Goal: Task Accomplishment & Management: Use online tool/utility

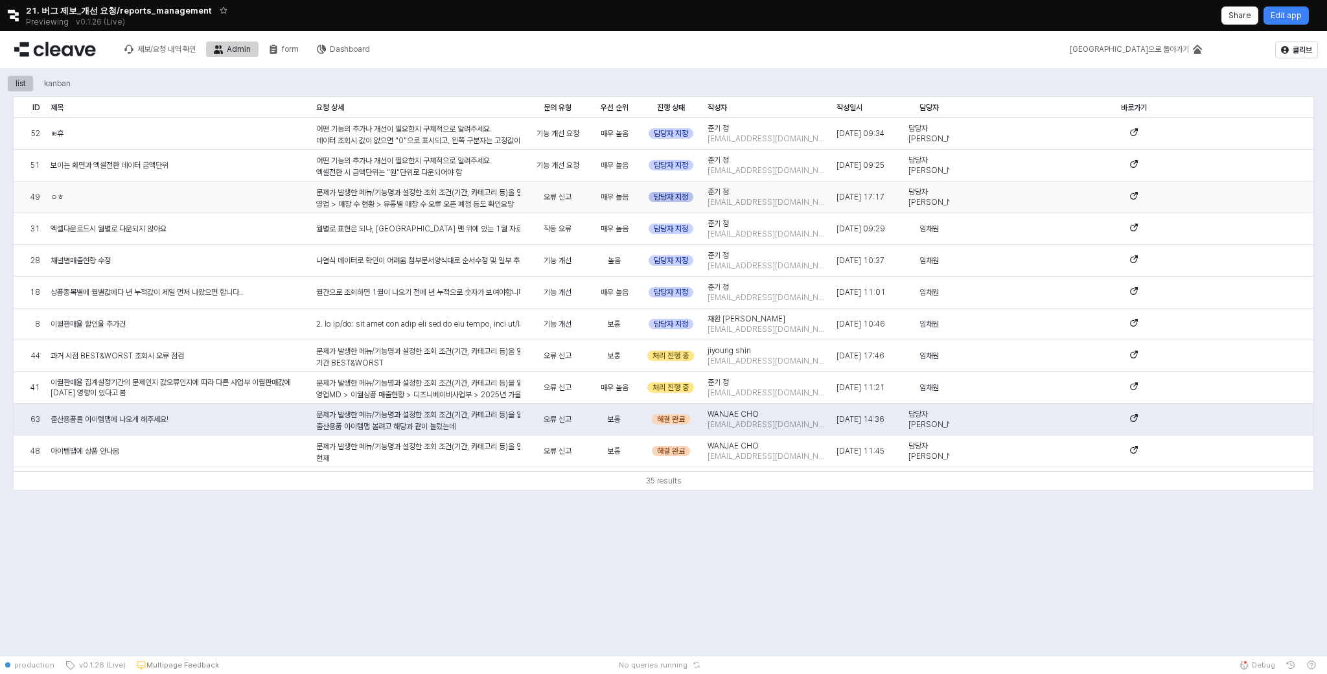
click at [666, 196] on div "담당자 지정" at bounding box center [670, 197] width 45 height 10
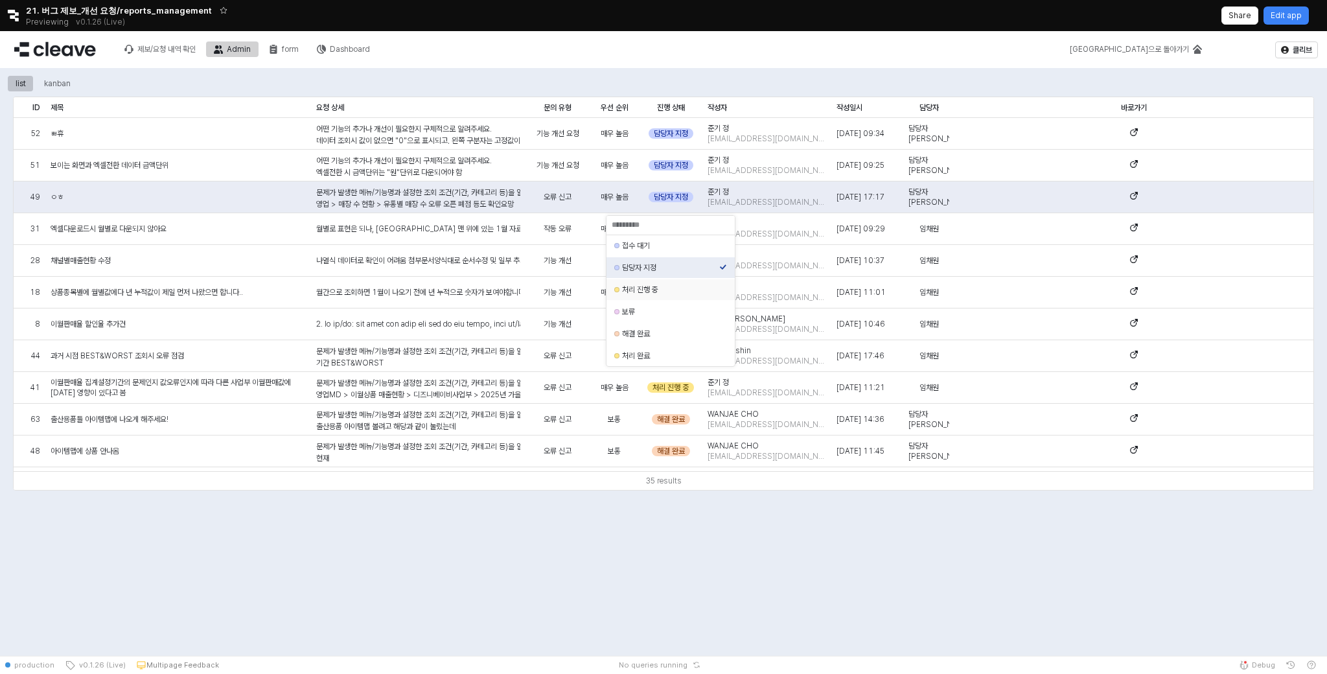
click at [661, 291] on div "처리 진행 중" at bounding box center [670, 289] width 97 height 10
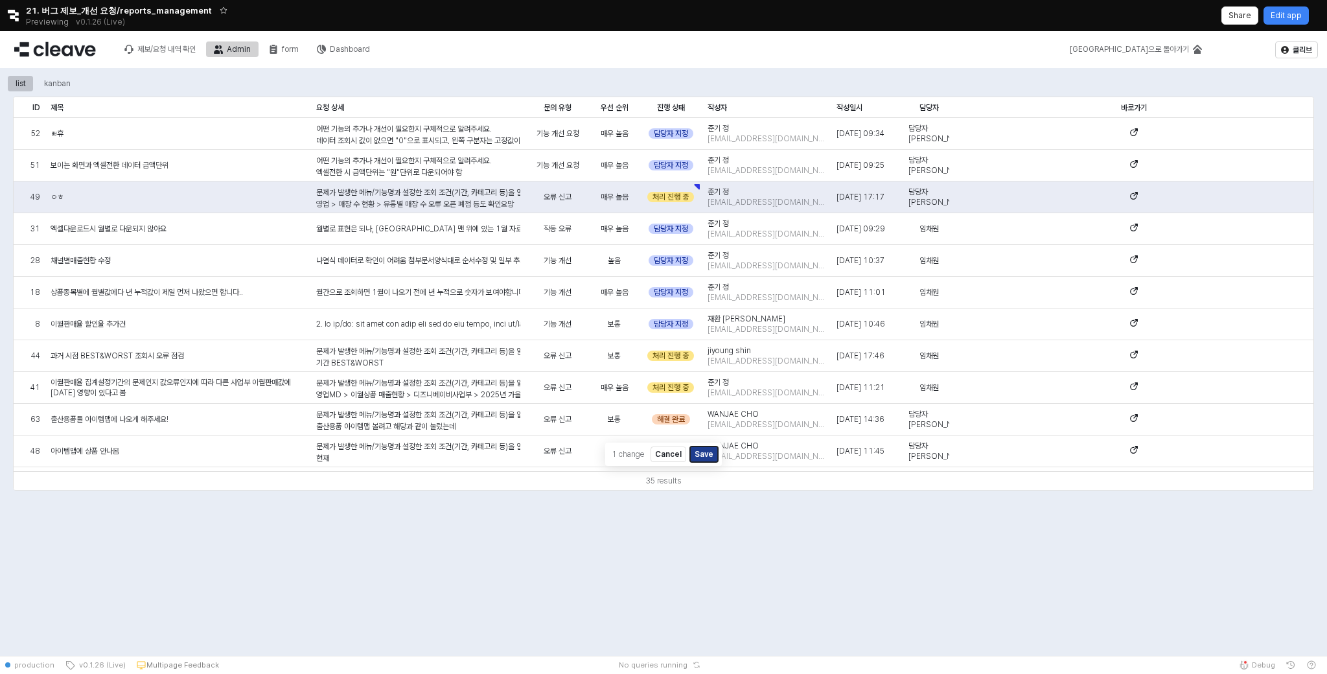
click at [699, 453] on button "Save" at bounding box center [704, 454] width 28 height 16
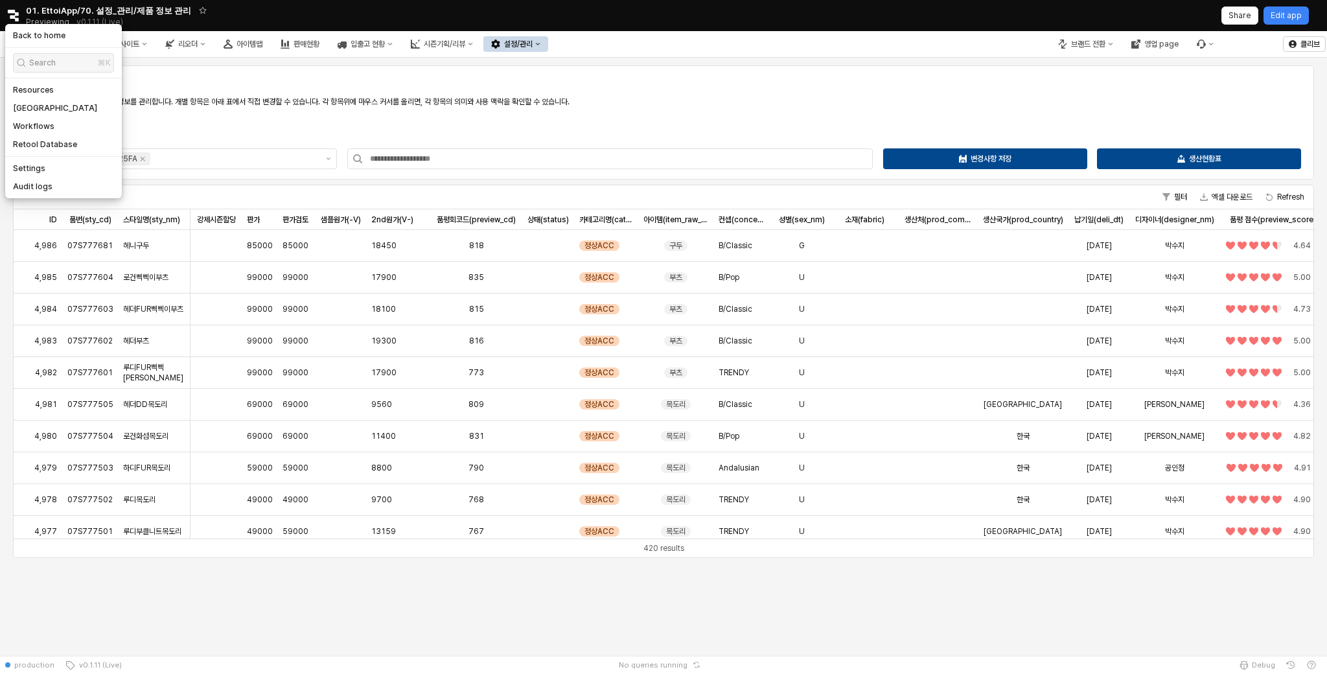
click at [9, 17] on icon "Retool logo" at bounding box center [13, 16] width 12 height 12
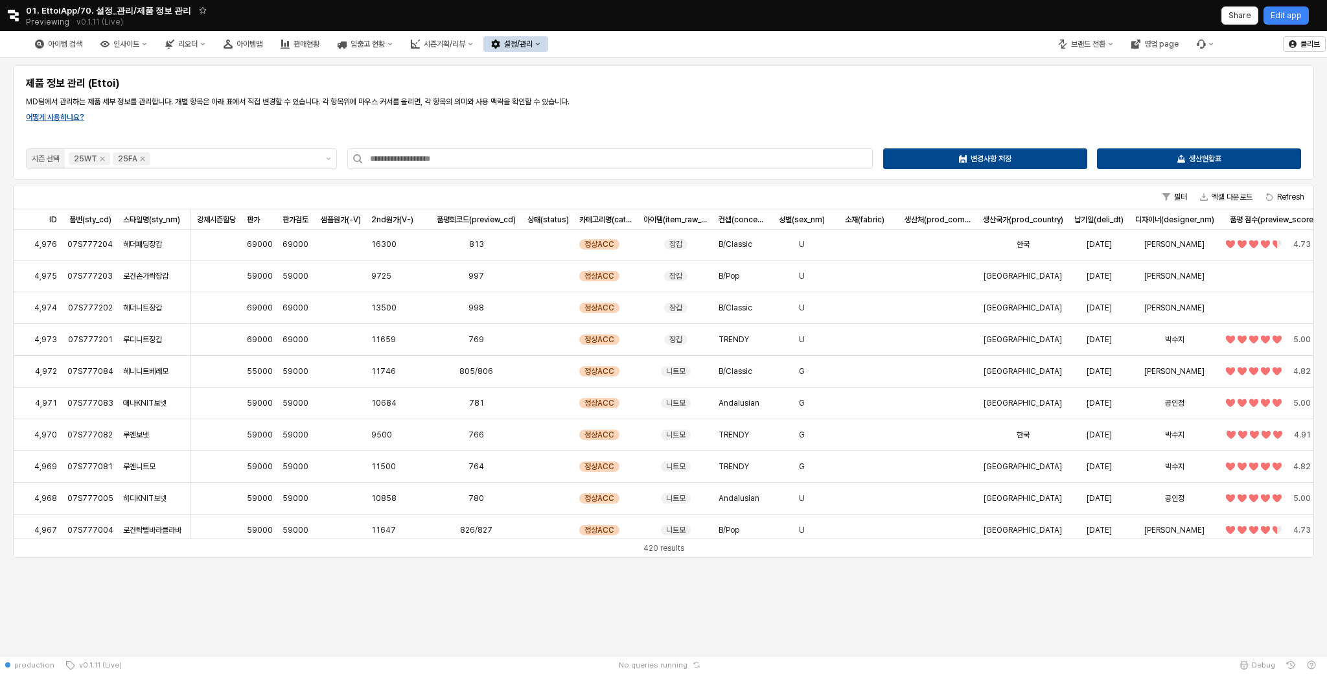
click at [13, 18] on icon "Retool logo" at bounding box center [13, 16] width 11 height 12
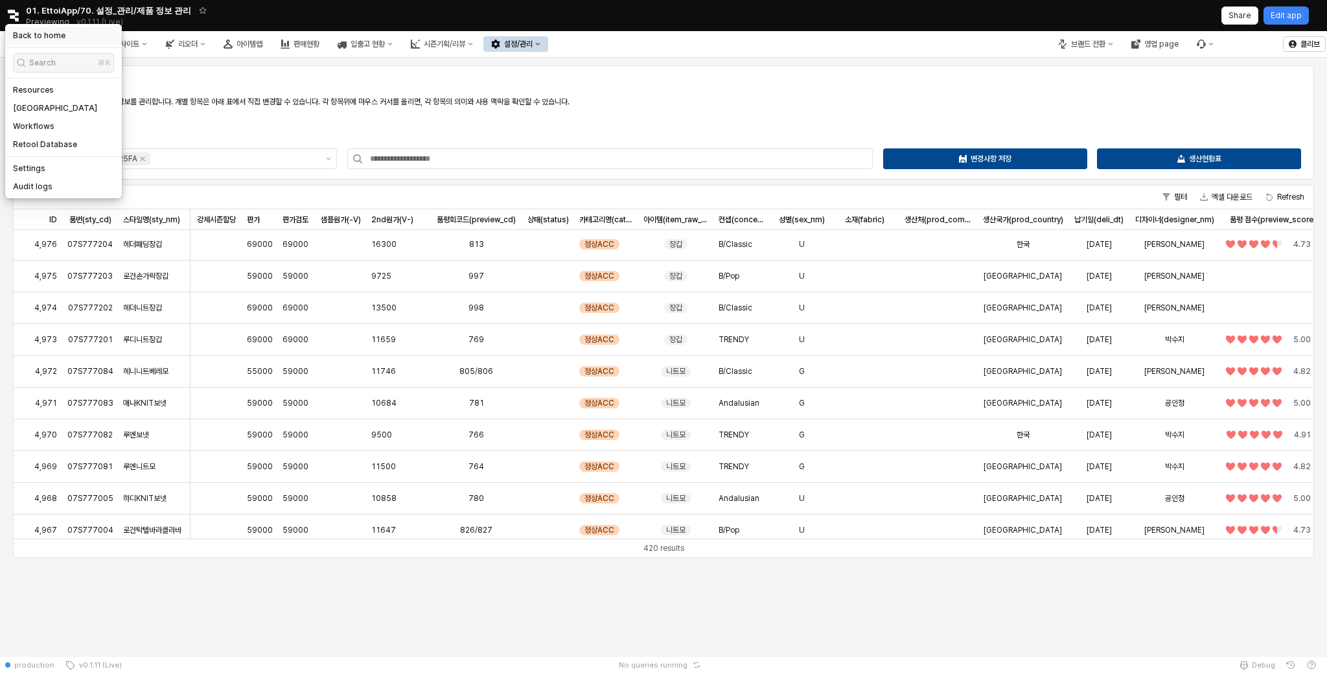
click at [12, 37] on div "Back to home" at bounding box center [63, 36] width 117 height 18
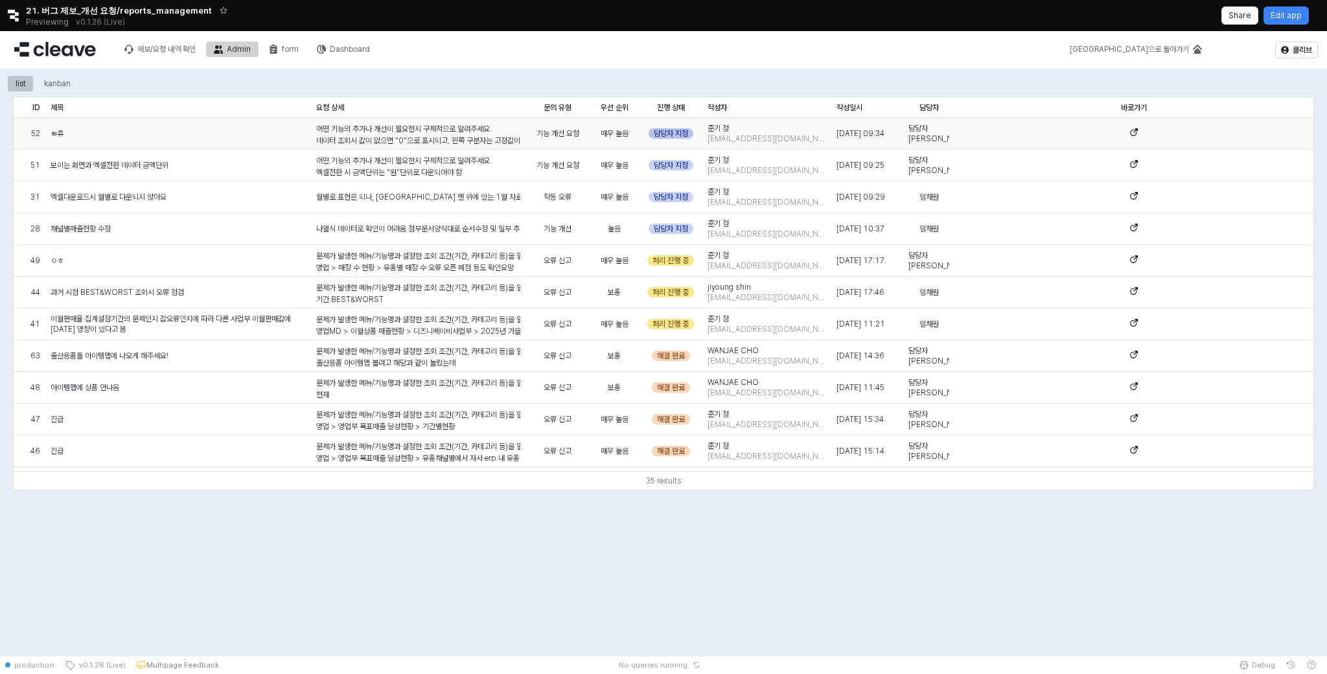
click at [678, 133] on div "담당자 지정" at bounding box center [670, 133] width 45 height 10
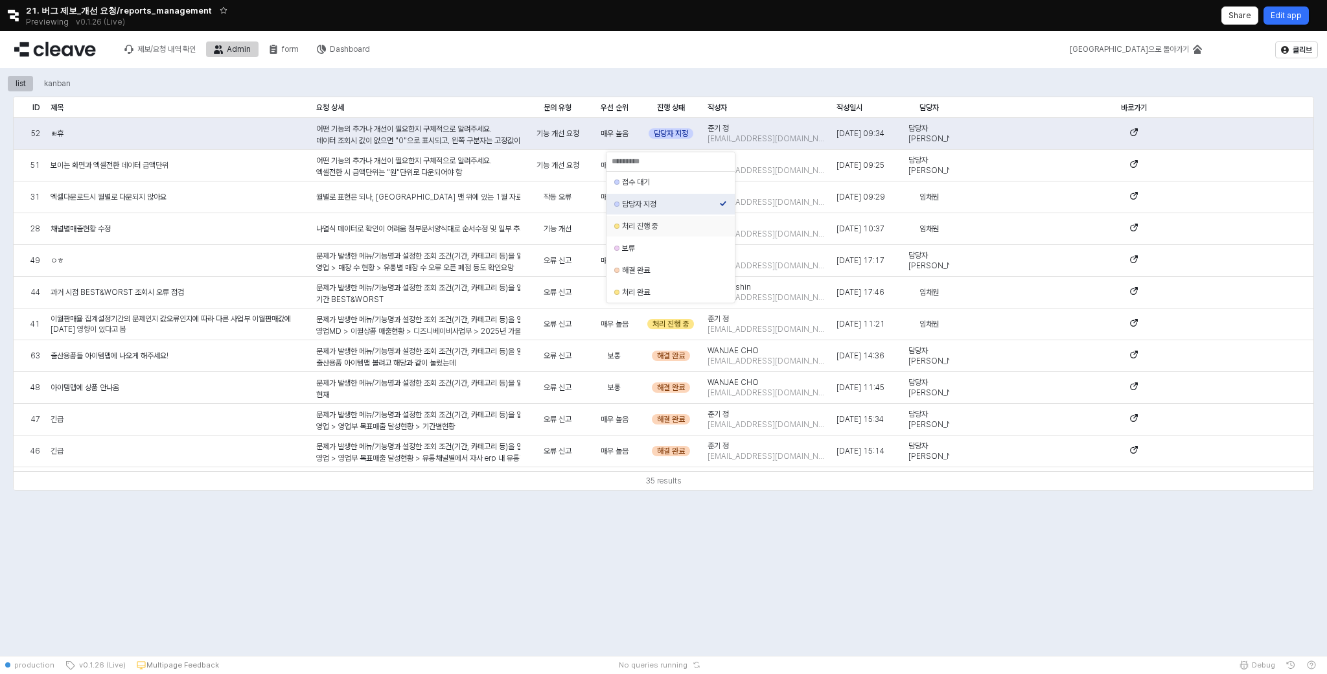
click at [1297, 15] on p "Edit app" at bounding box center [1285, 15] width 31 height 10
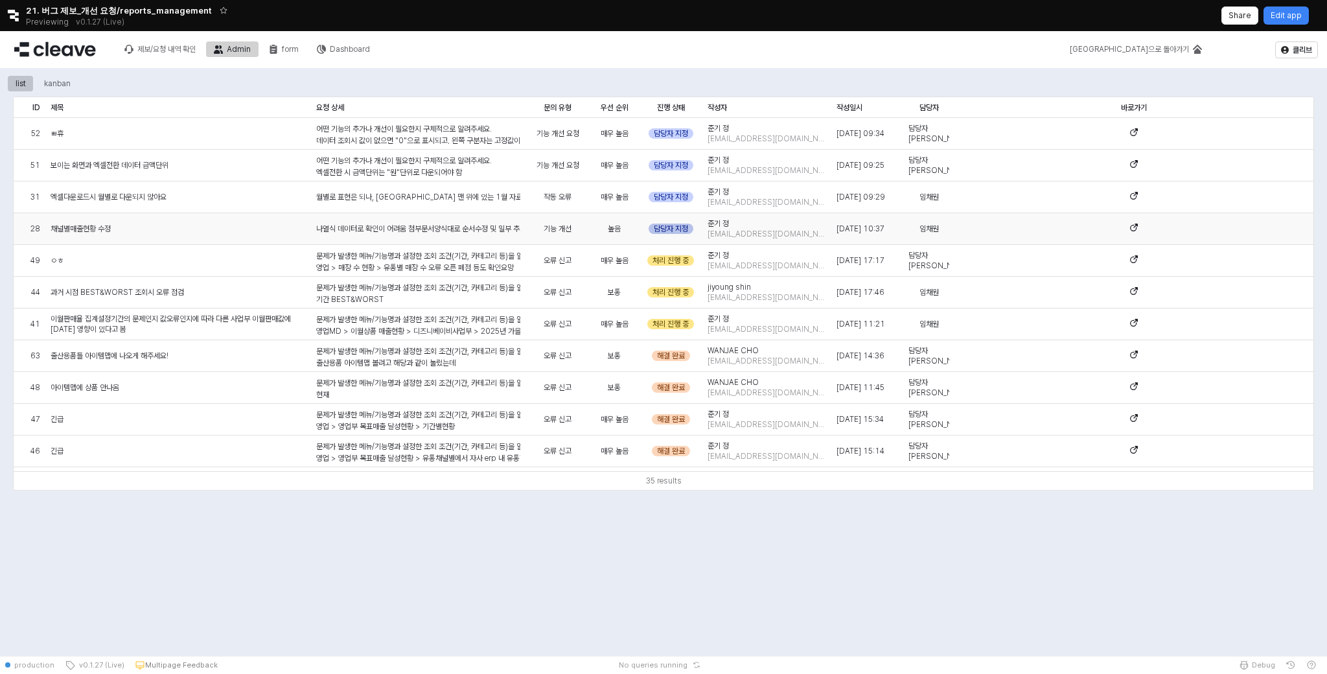
click at [683, 231] on div "담당자 지정" at bounding box center [670, 228] width 45 height 10
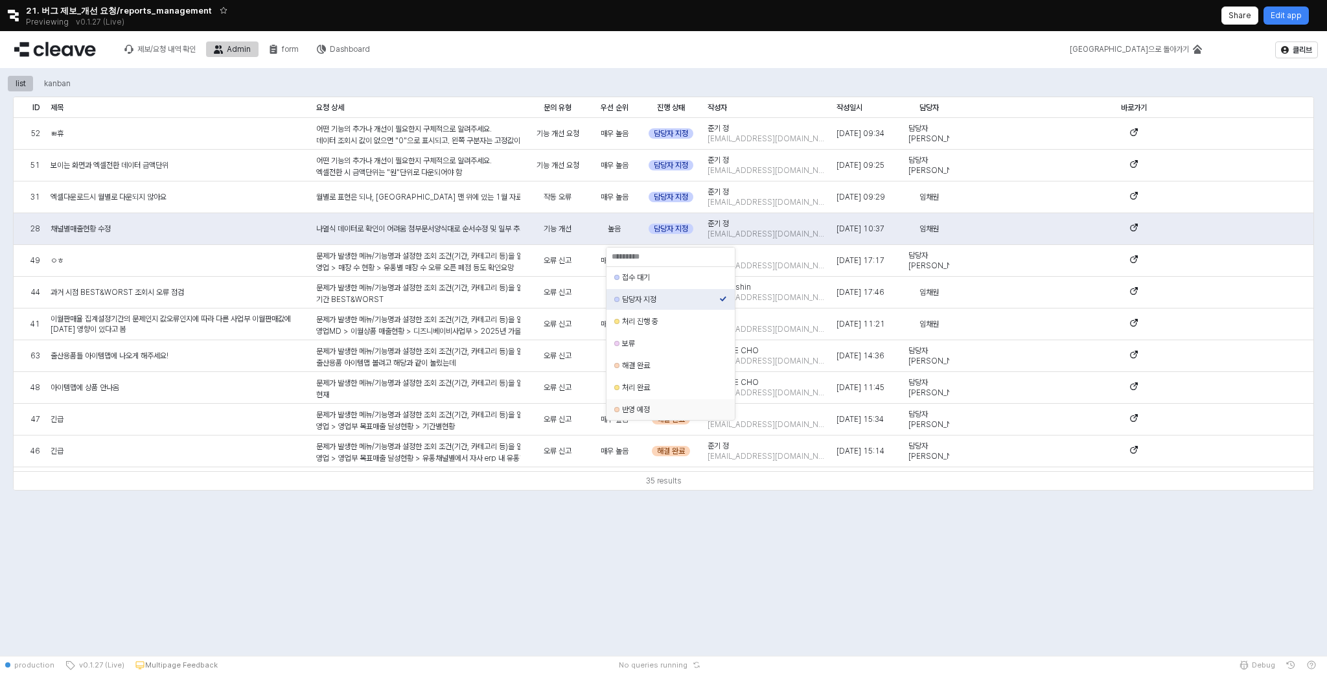
click at [659, 412] on div "반영 예정" at bounding box center [670, 409] width 97 height 10
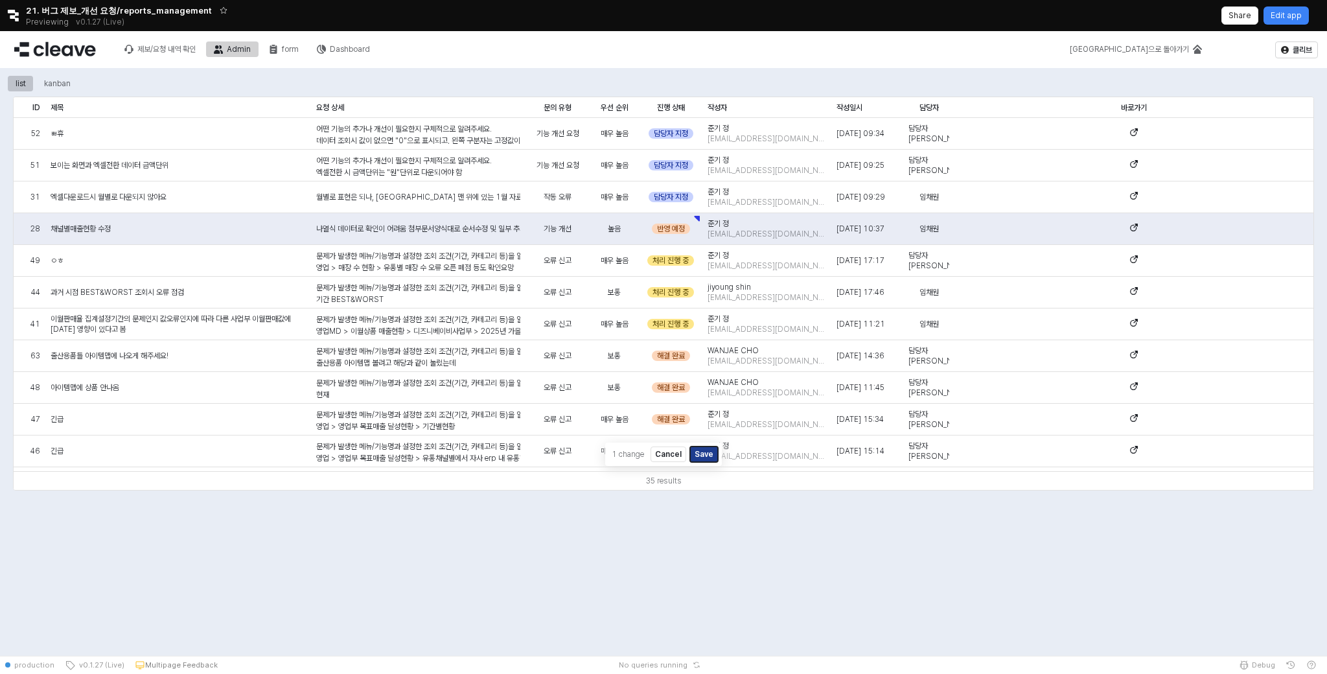
click at [705, 457] on button "Save" at bounding box center [704, 454] width 28 height 16
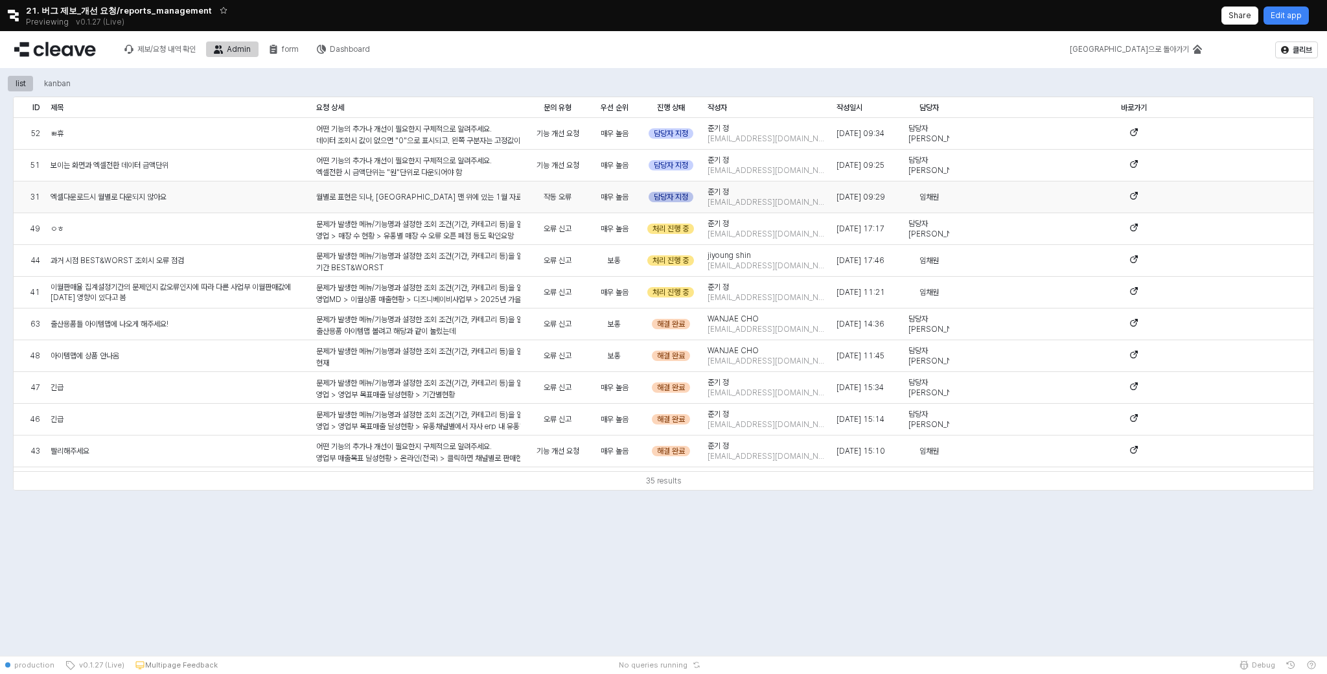
click at [680, 197] on div "담당자 지정" at bounding box center [670, 197] width 45 height 10
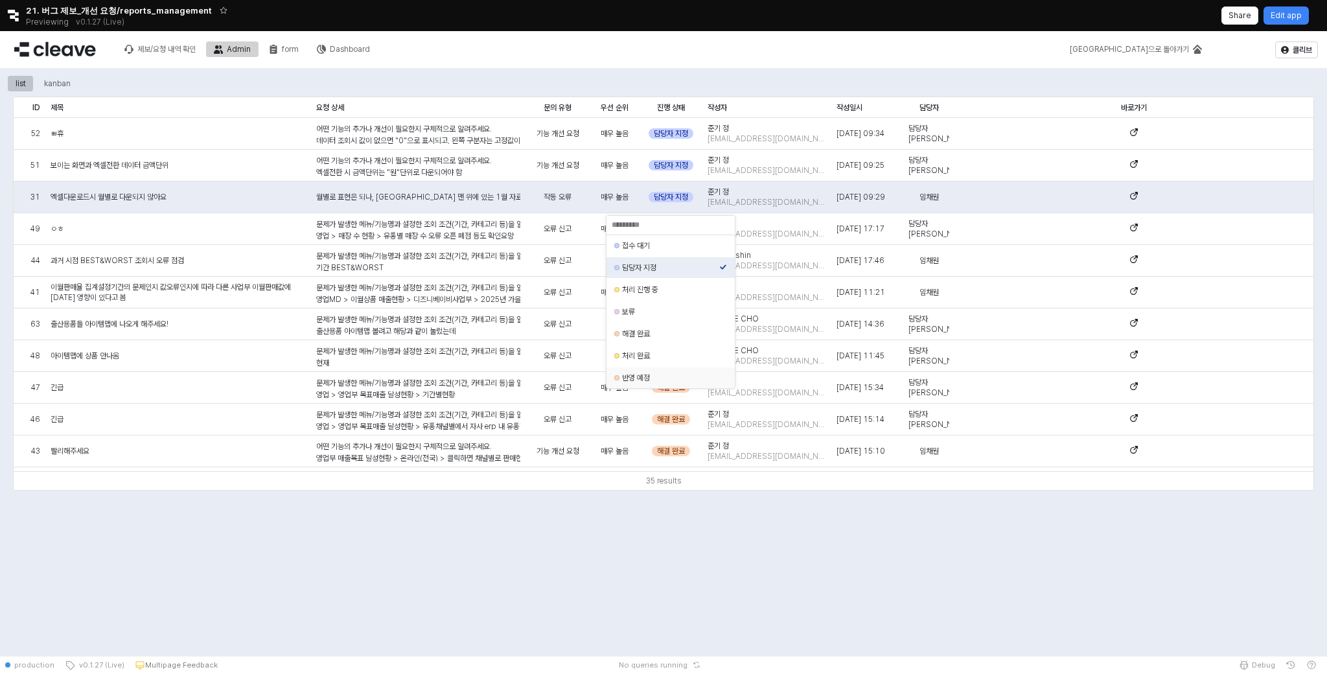
click at [664, 382] on div "반영 예정" at bounding box center [670, 377] width 97 height 10
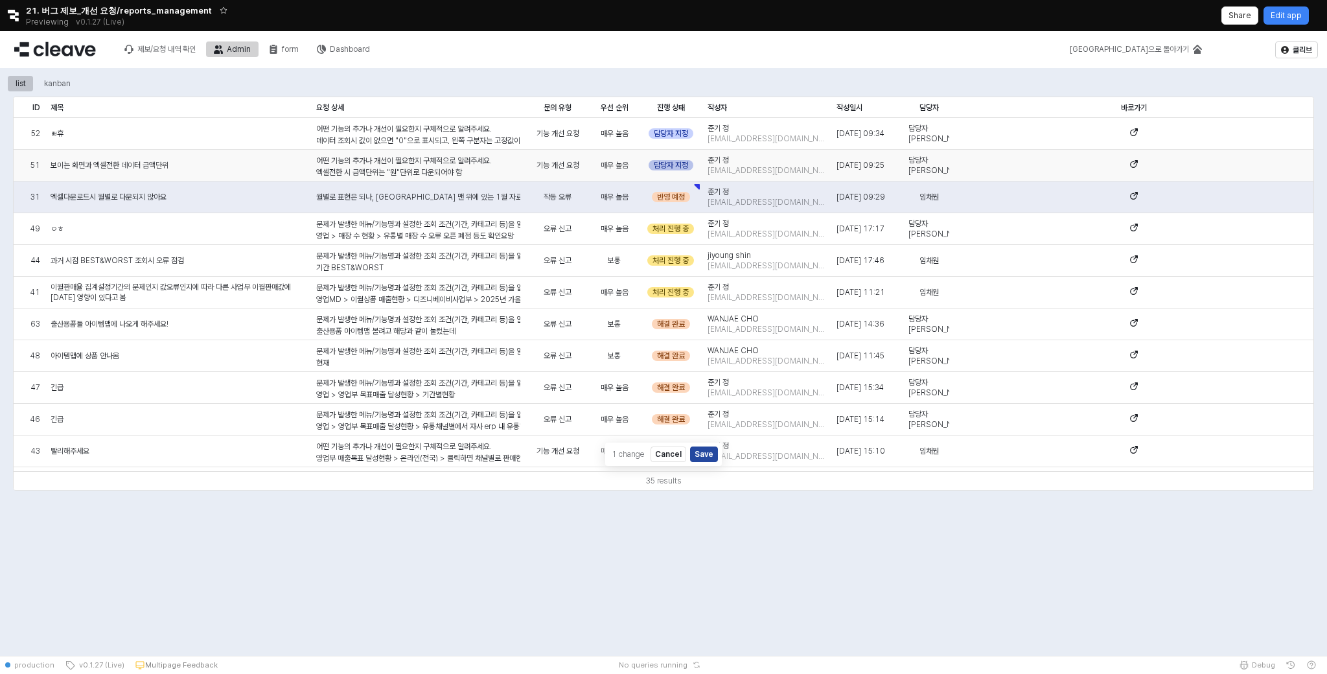
click at [676, 168] on div "담당자 지정" at bounding box center [670, 165] width 45 height 10
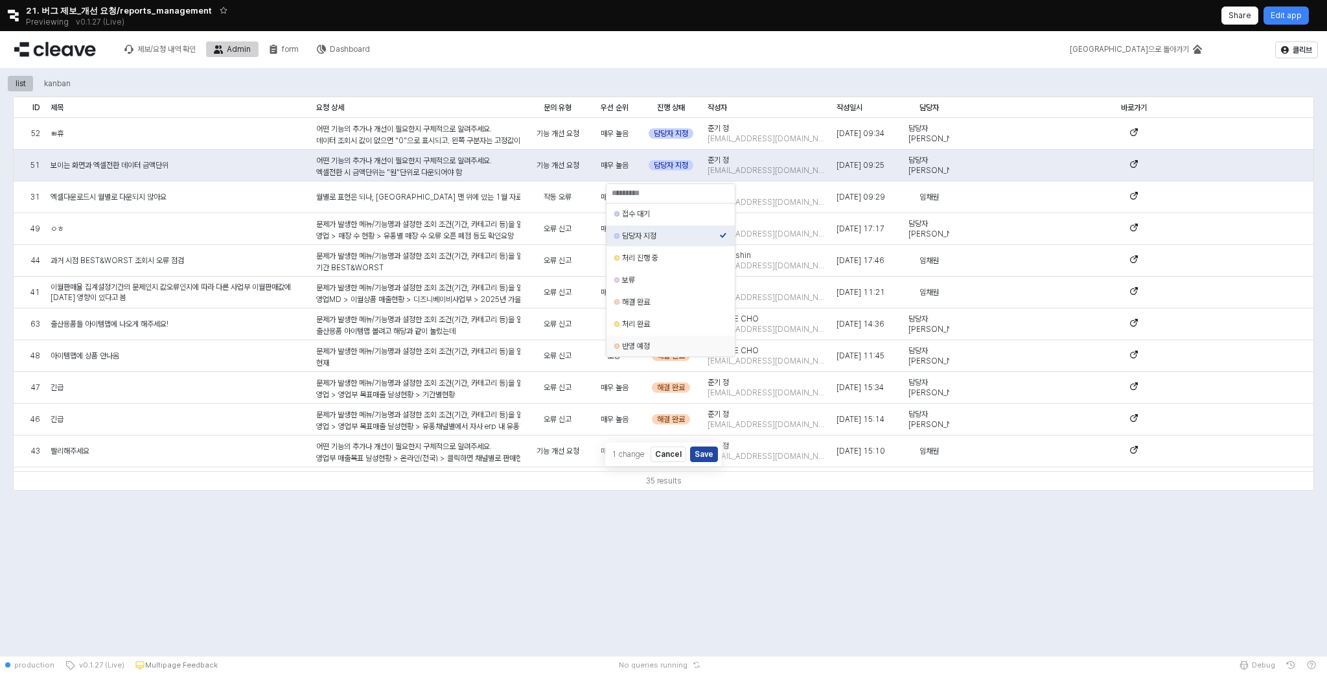
click at [670, 345] on div "반영 예정" at bounding box center [670, 346] width 97 height 10
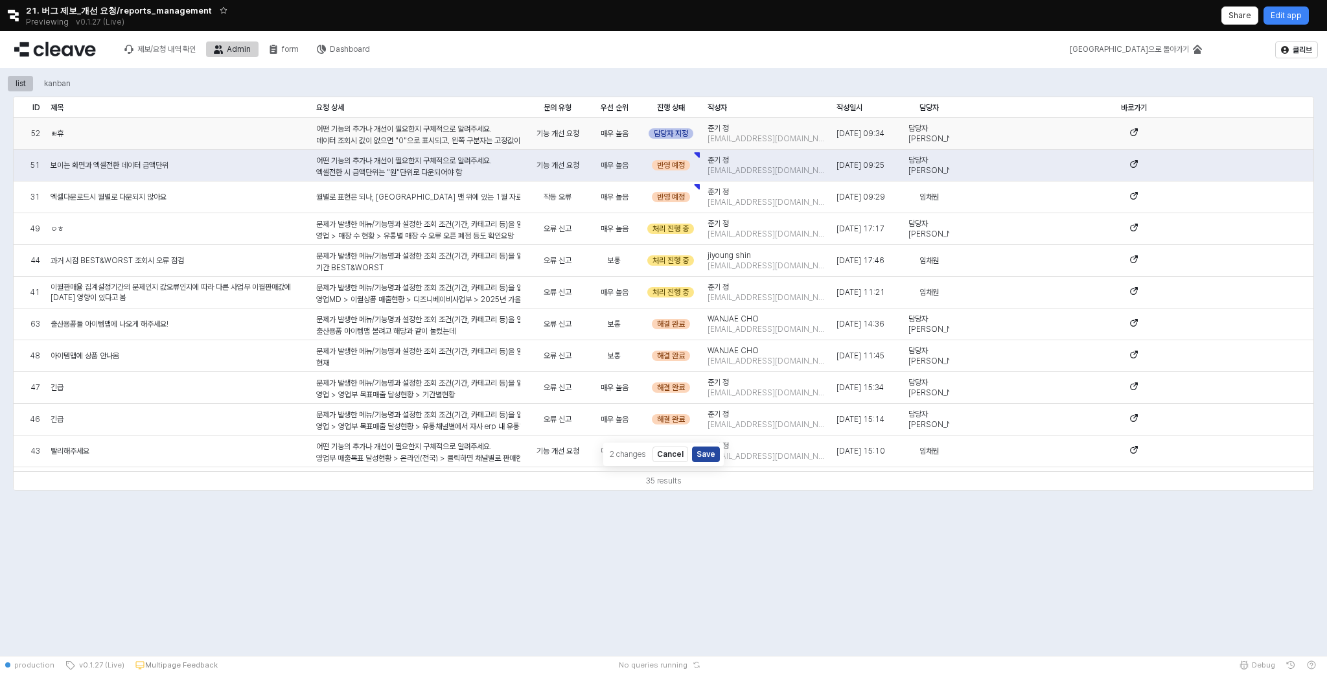
click at [678, 133] on div "담당자 지정" at bounding box center [670, 133] width 45 height 10
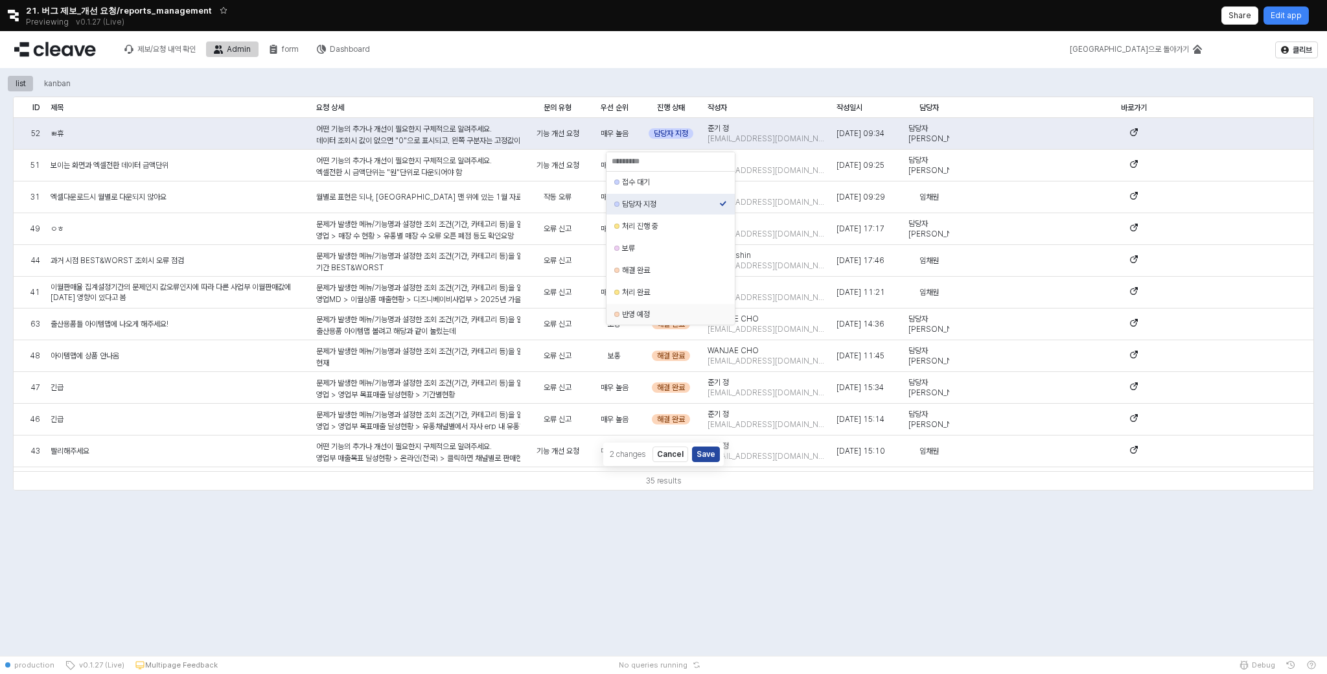
click at [669, 315] on div "반영 예정" at bounding box center [670, 314] width 97 height 10
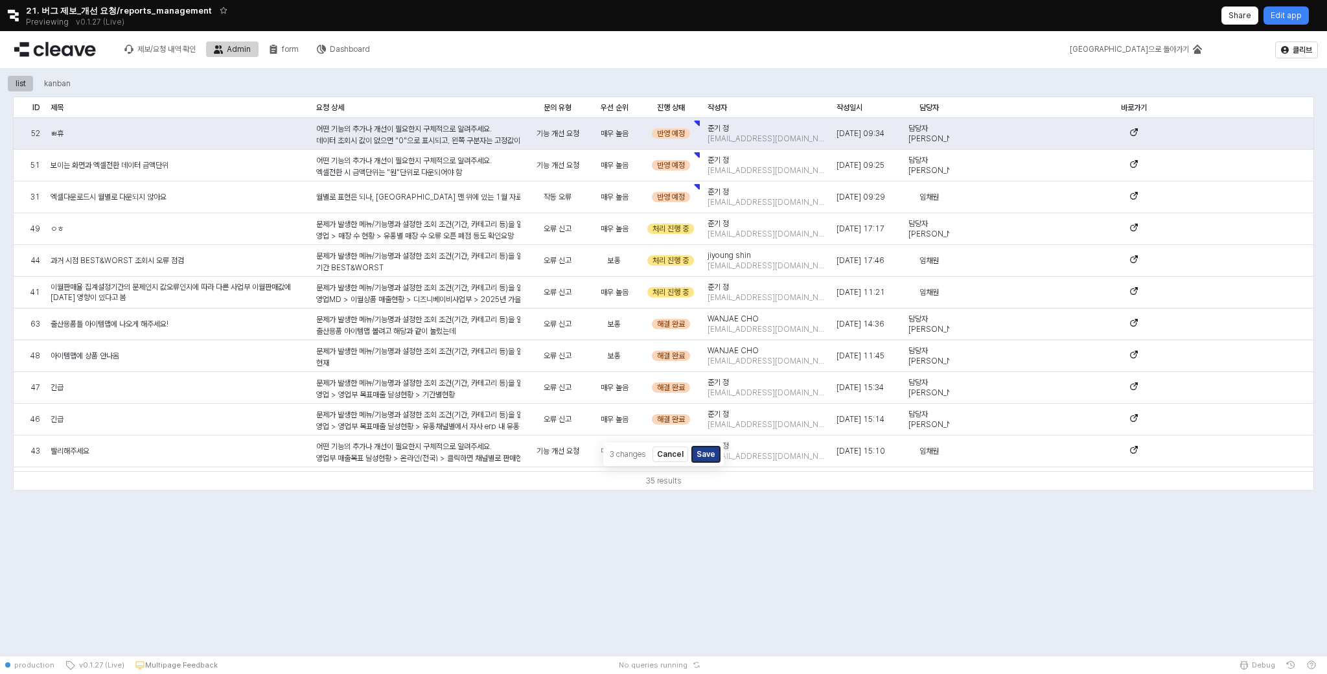
click at [705, 459] on button "Save" at bounding box center [706, 454] width 28 height 16
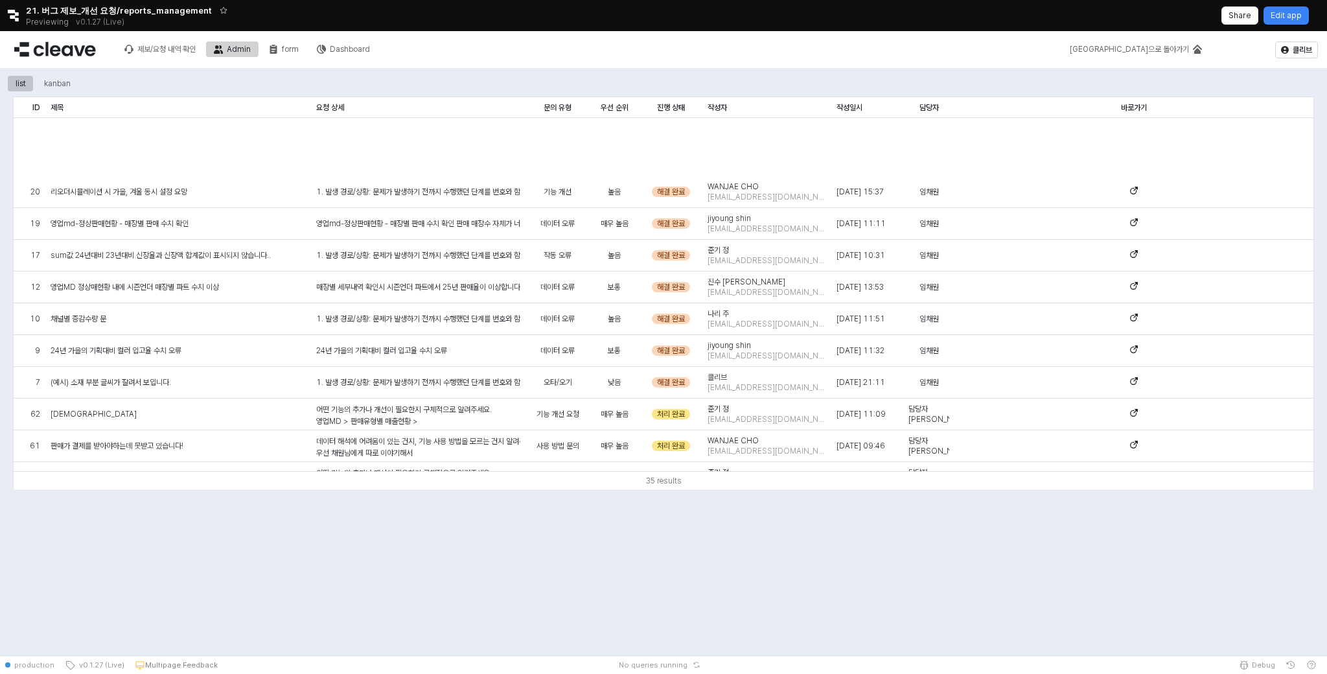
scroll to position [758, 0]
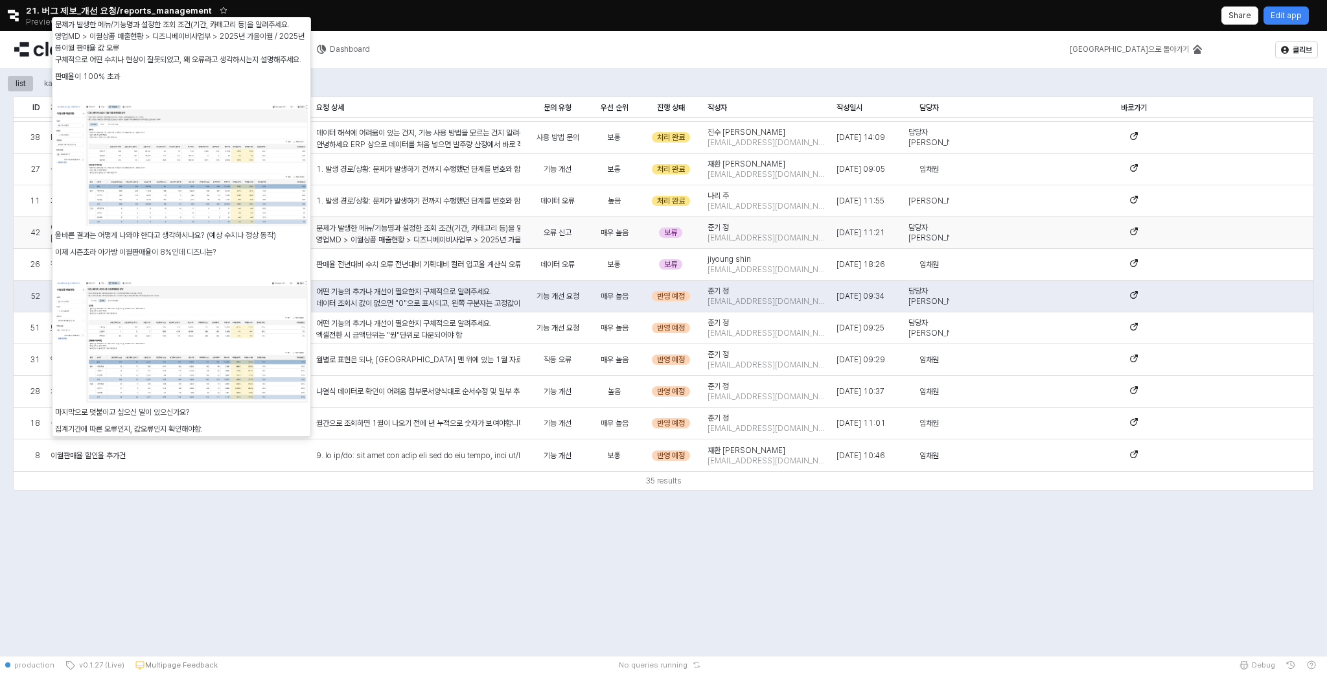
click at [466, 223] on div "문제가 발생한 메뉴/기능명과 설정한 조회 조건(기간, 카테고리 등)을 알려주세요. 영업MD > 이월상품 매출현황 > 디즈니베이비사업부 > 20…" at bounding box center [418, 400] width 204 height 357
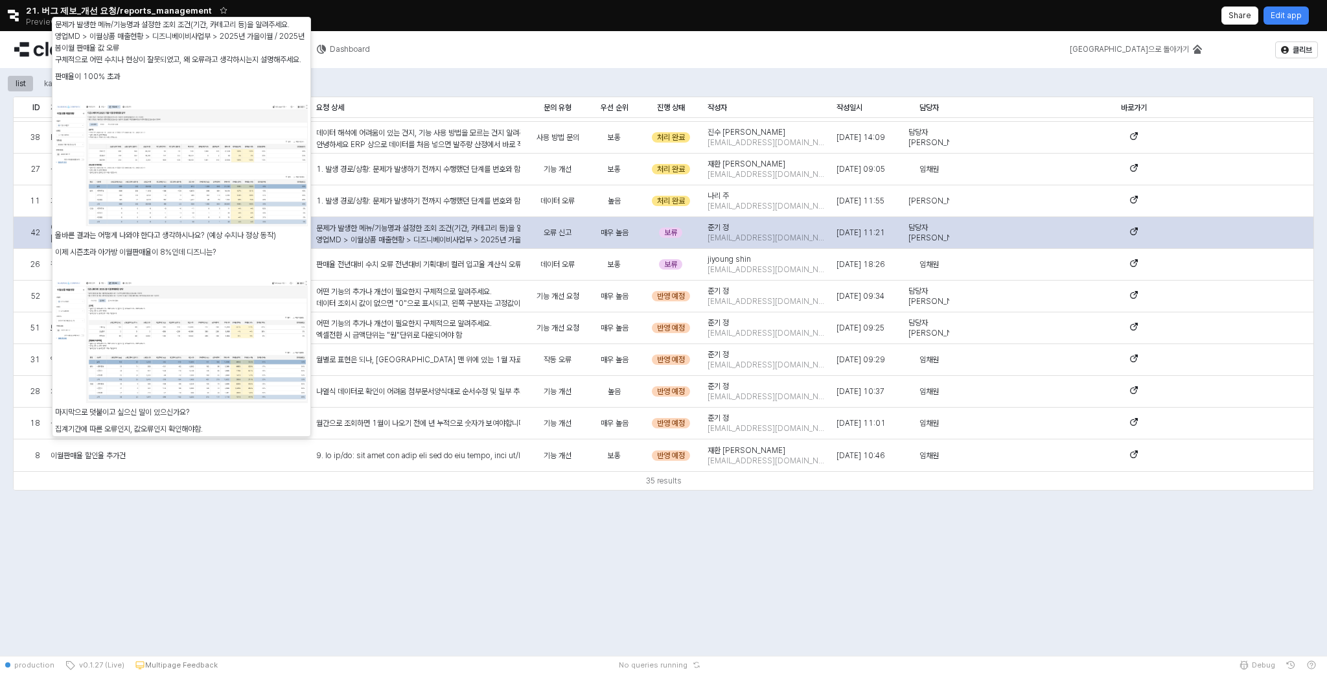
click at [463, 230] on div "문제가 발생한 메뉴/기능명과 설정한 조회 조건(기간, 카테고리 등)을 알려주세요. 영업MD > 이월상품 매출현황 > 디즈니베이비사업부 > 20…" at bounding box center [418, 400] width 204 height 357
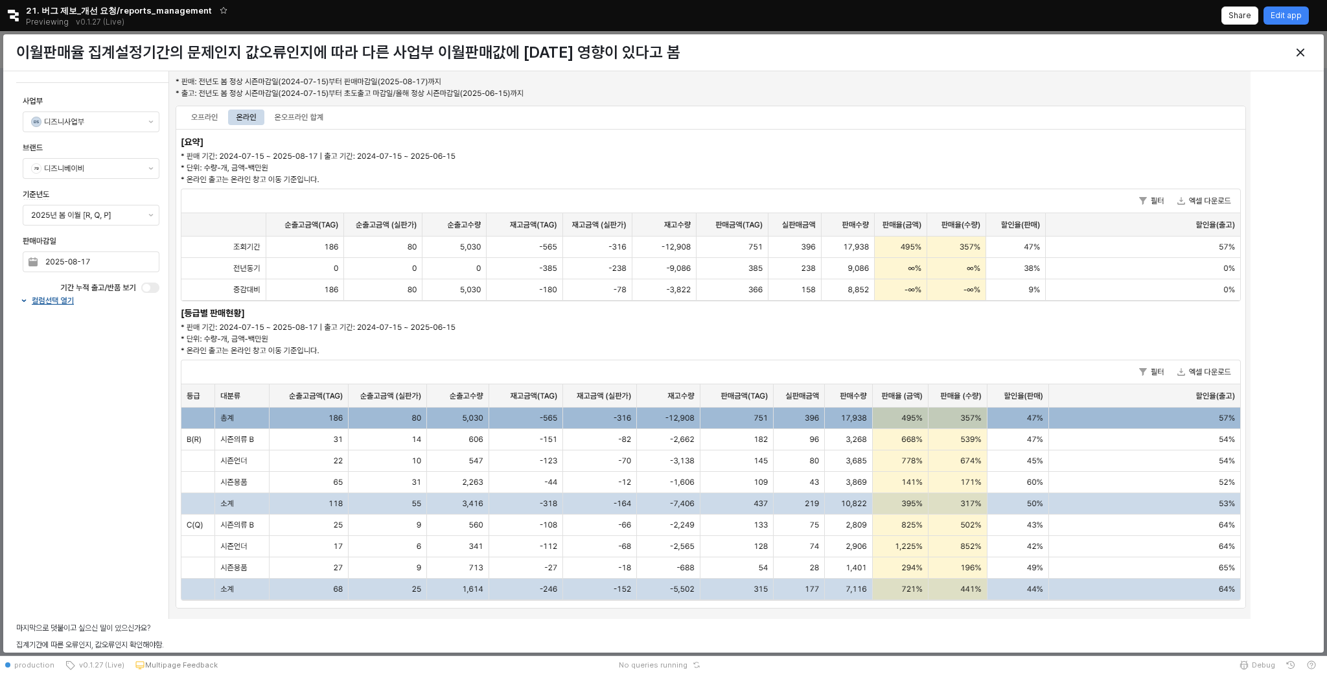
scroll to position [1098, 0]
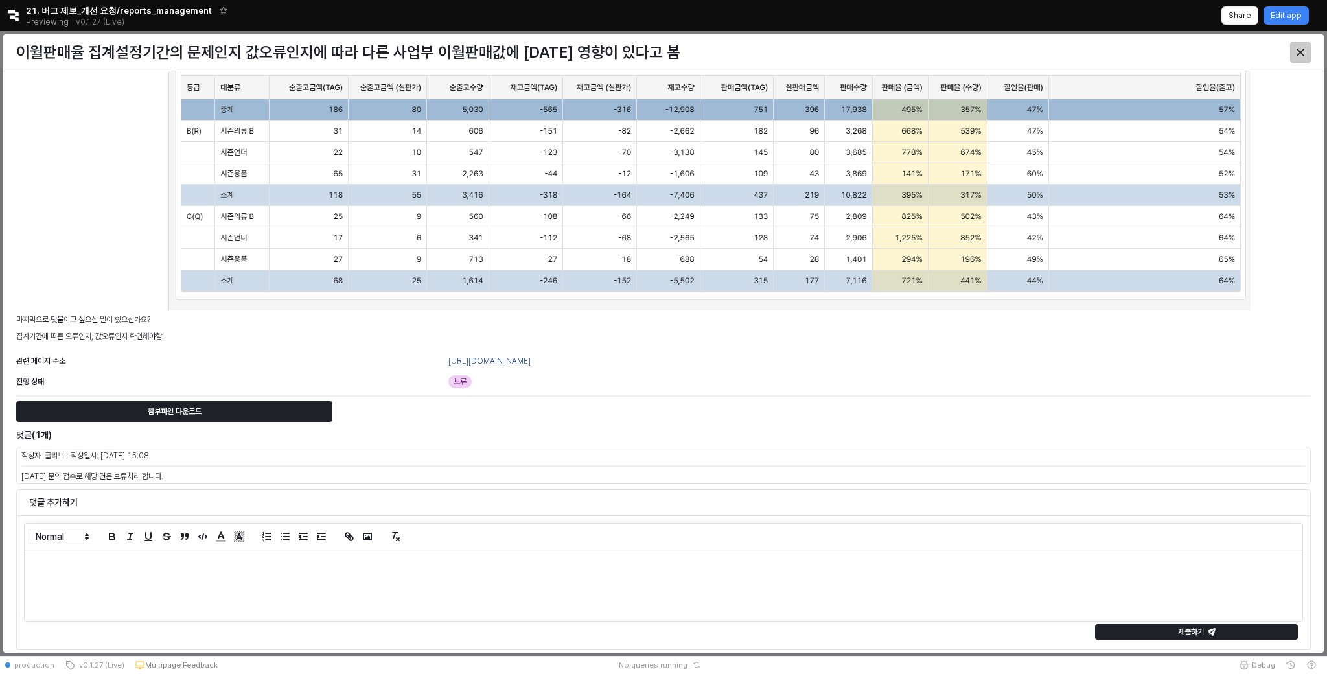
click at [1301, 60] on div "Close" at bounding box center [1299, 52] width 19 height 19
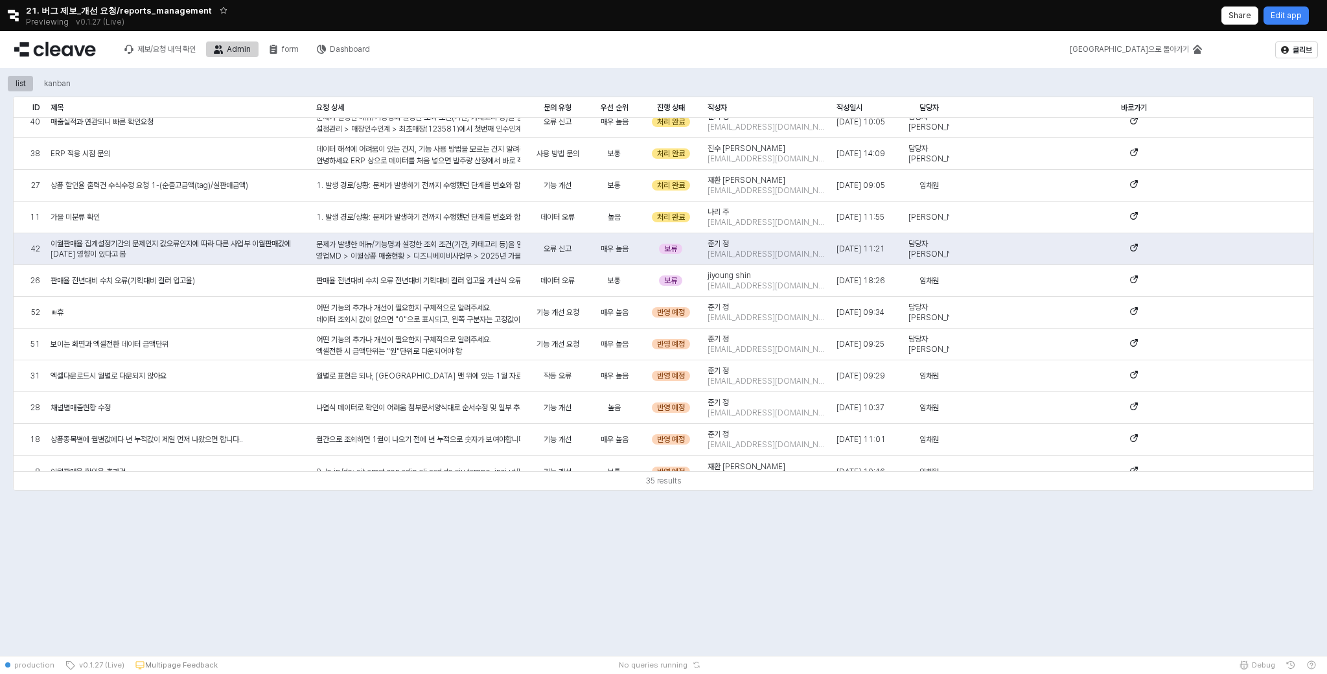
scroll to position [758, 0]
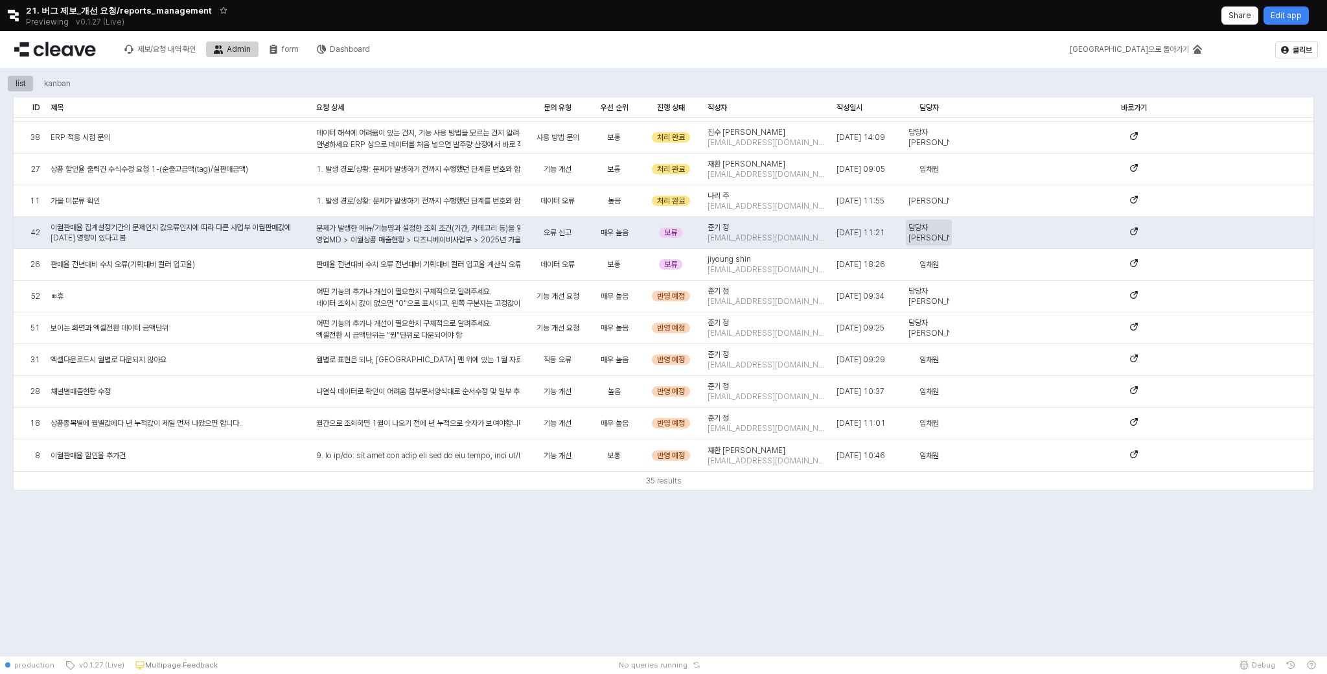
click at [924, 232] on span "담당자 미정" at bounding box center [928, 232] width 41 height 21
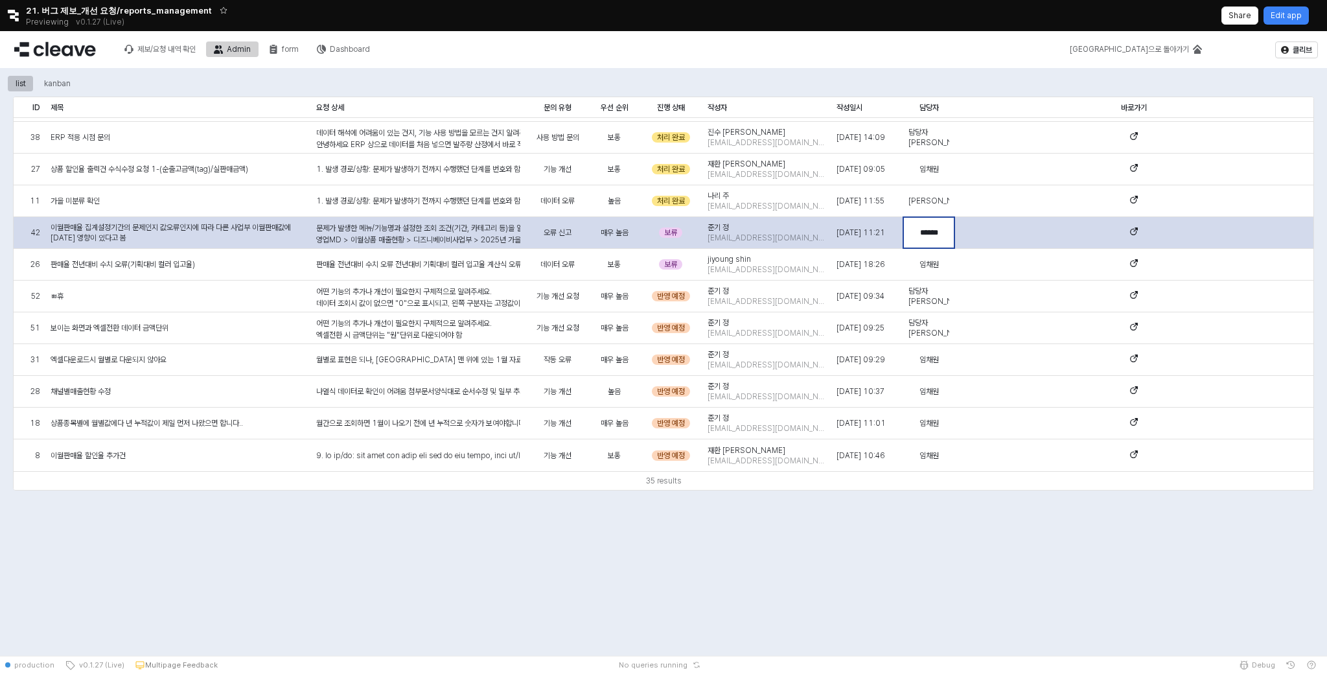
click at [943, 235] on input "******" at bounding box center [929, 232] width 50 height 14
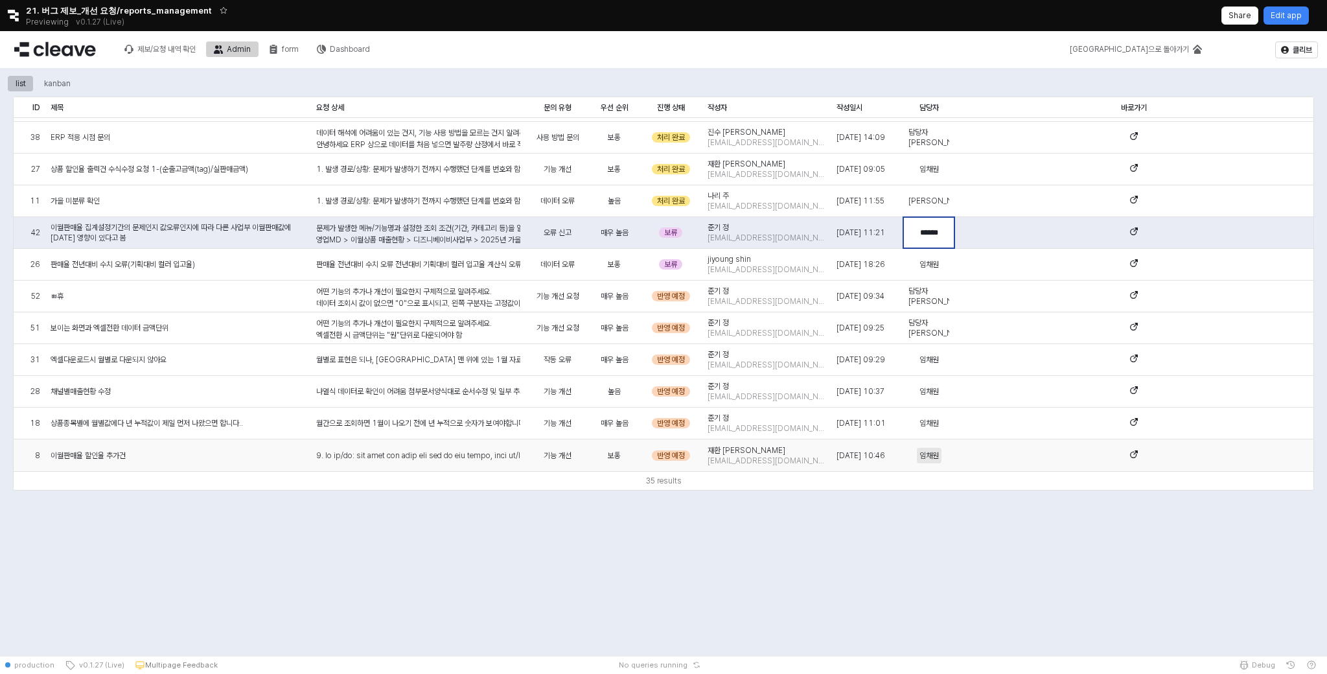
click at [931, 455] on span "임채원" at bounding box center [928, 455] width 19 height 10
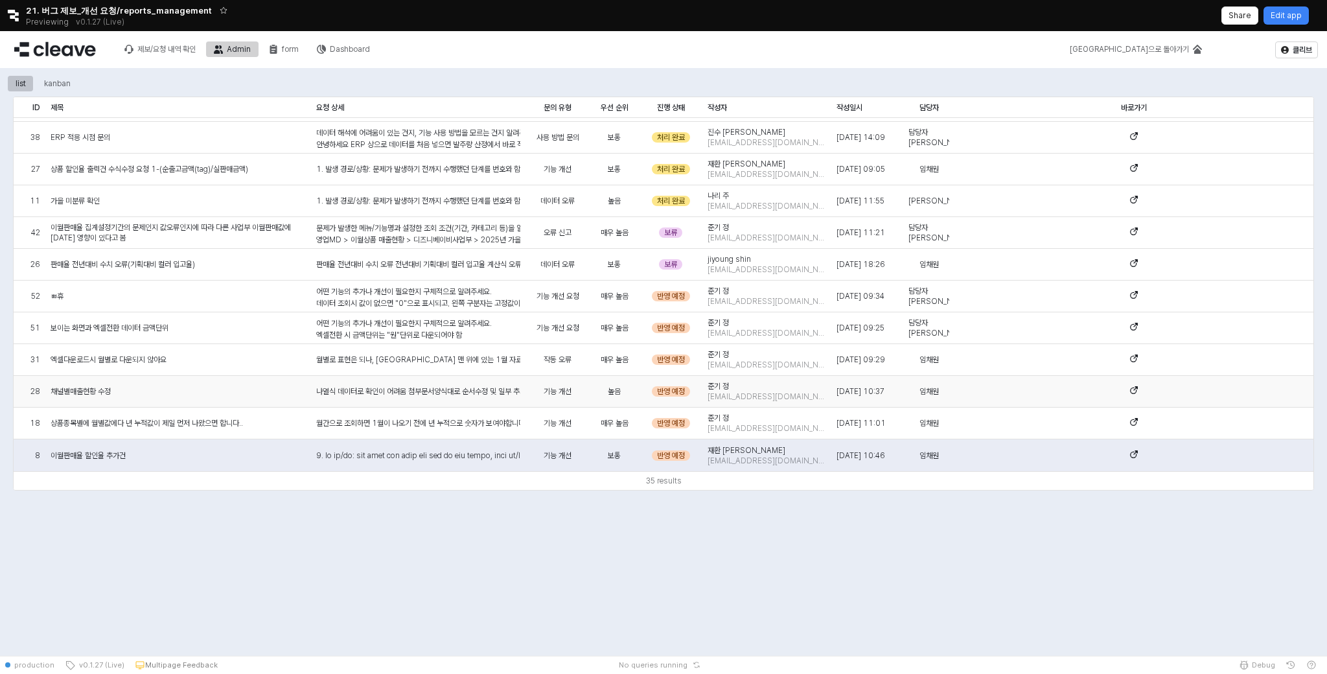
click at [965, 409] on div "App Frame" at bounding box center [1133, 423] width 359 height 32
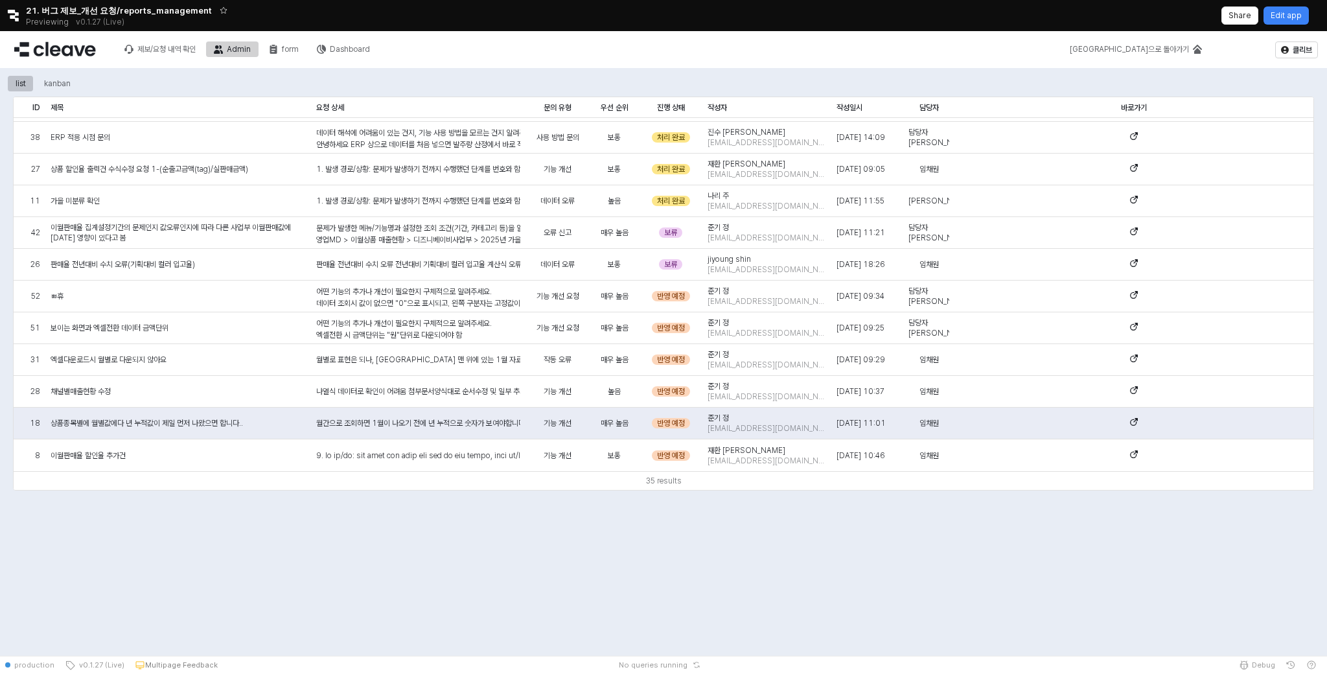
click at [840, 579] on div "list kanban ID ID 제목 제목 요청 상세 요청 상세 문의 유형 문의 유형 우선 순위 우선 순위 진행 상태 진행 상태 작성자 작성자…" at bounding box center [663, 362] width 1327 height 588
